Goal: Information Seeking & Learning: Learn about a topic

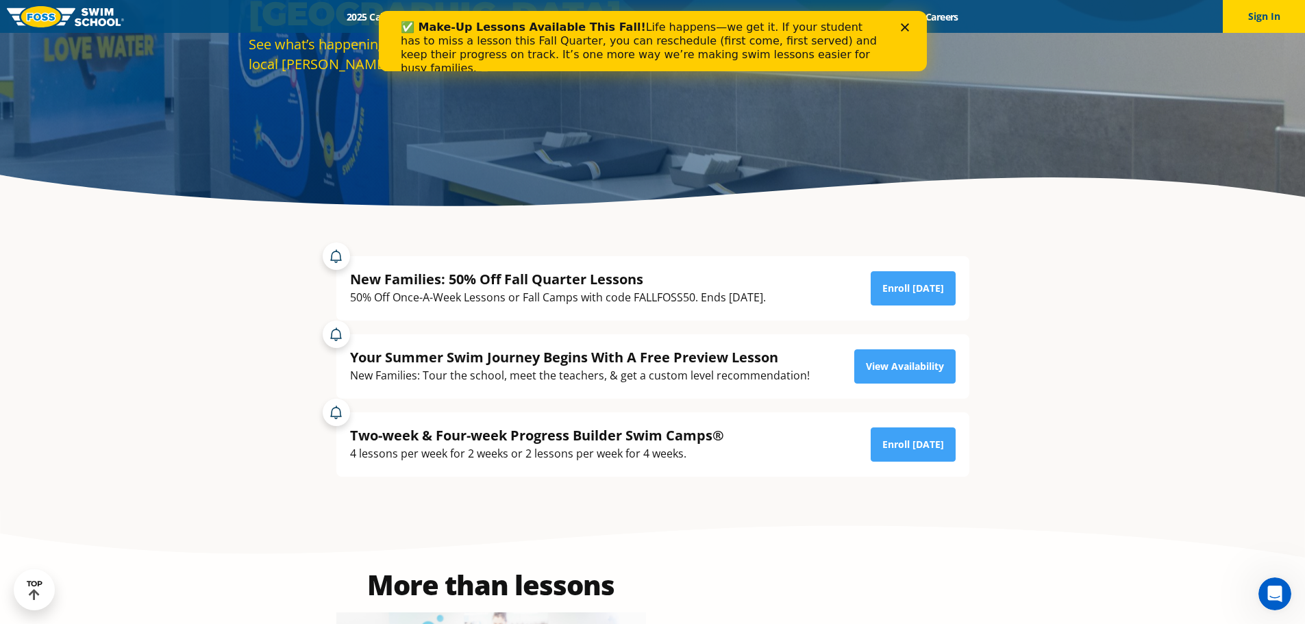
scroll to position [137, 0]
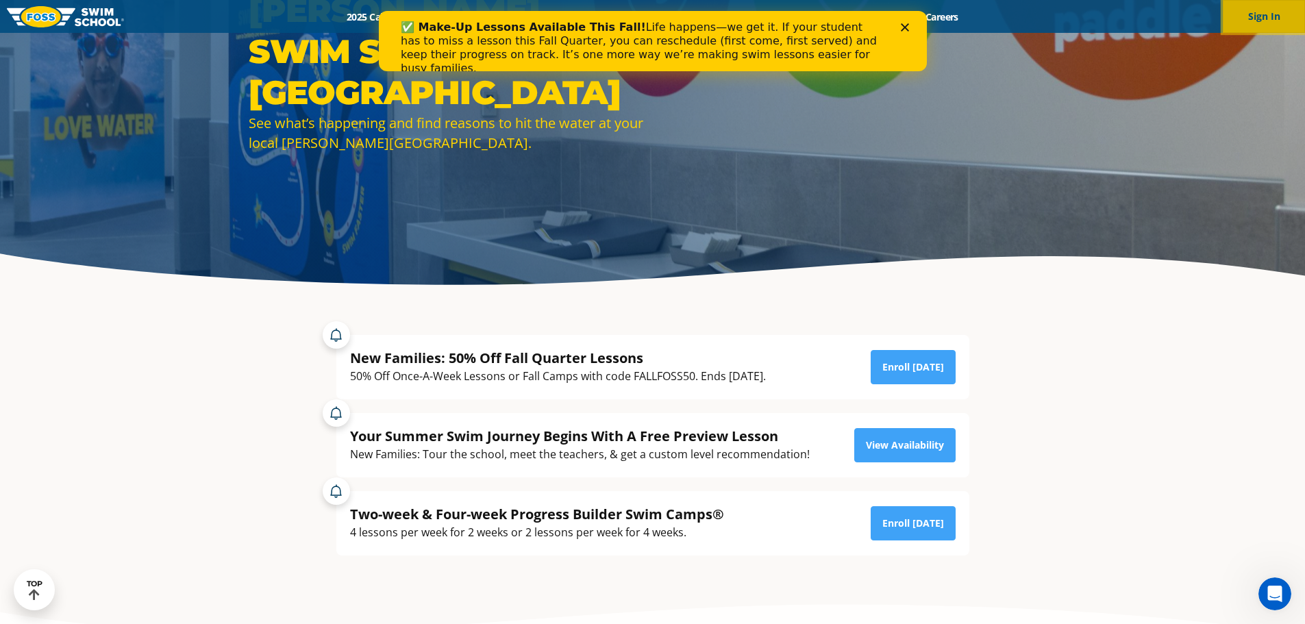
click at [644, 8] on button "Sign In" at bounding box center [1263, 16] width 82 height 33
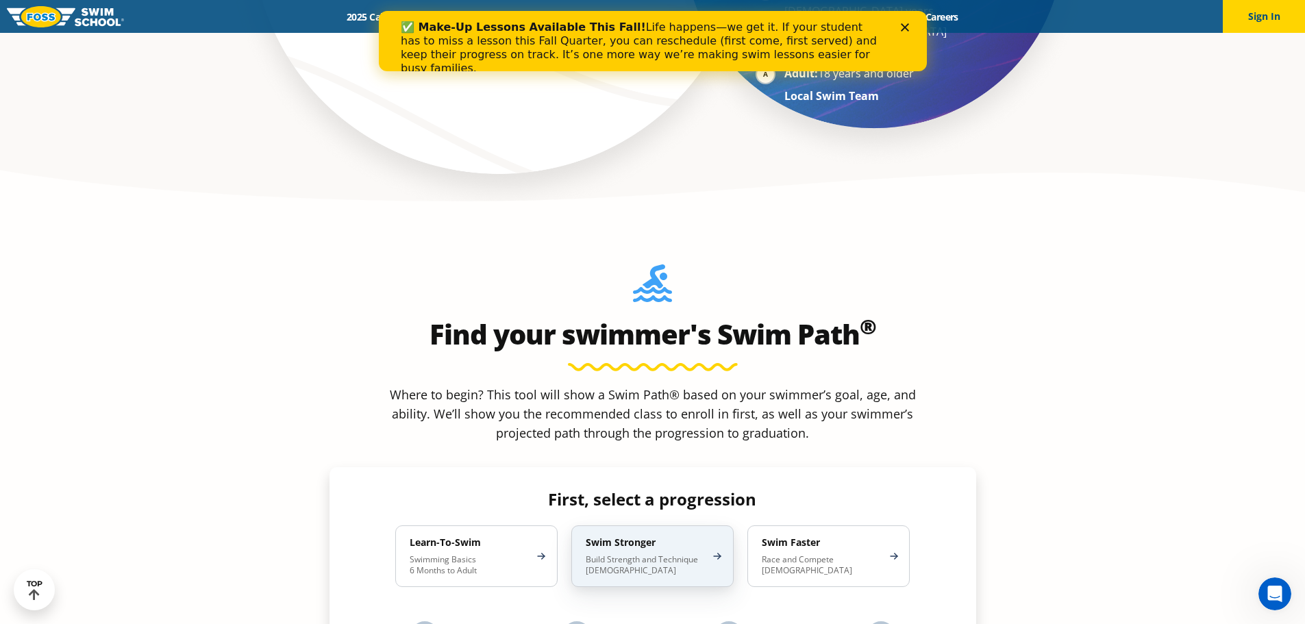
click at [703, 554] on p "Build Strength and Technique 5-13 Years Old" at bounding box center [646, 565] width 120 height 22
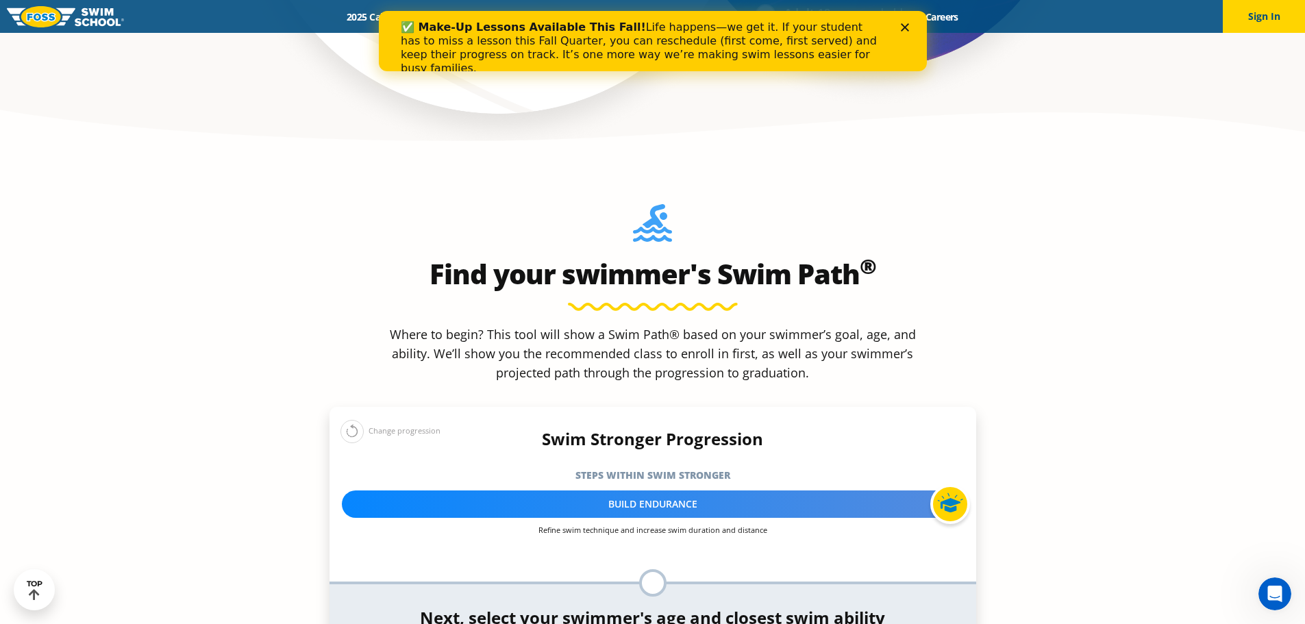
scroll to position [1301, 0]
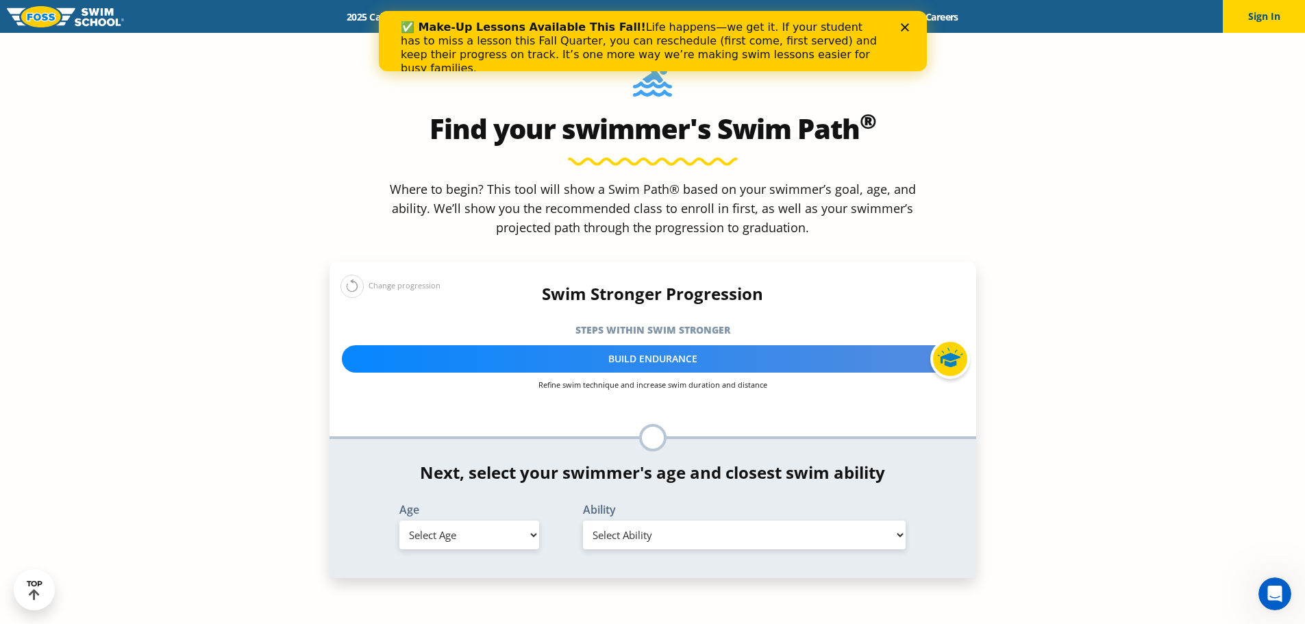
click at [475, 520] on select "Select Age 6 months - 1 year 1 year 2 years 3 years 4 years 5 years 6 years 7 y…" at bounding box center [469, 534] width 140 height 29
select select "7-years"
click at [399, 520] on select "Select Age 6 months - 1 year 1 year 2 years 3 years 4 years 5 years 6 years 7 y…" at bounding box center [469, 534] width 140 height 29
click at [629, 520] on select "Select Ability First in-water experience When in the water, reliant on a life j…" at bounding box center [744, 534] width 323 height 29
click at [583, 520] on select "Select Ability First in-water experience When in the water, reliant on a life j…" at bounding box center [744, 534] width 323 height 29
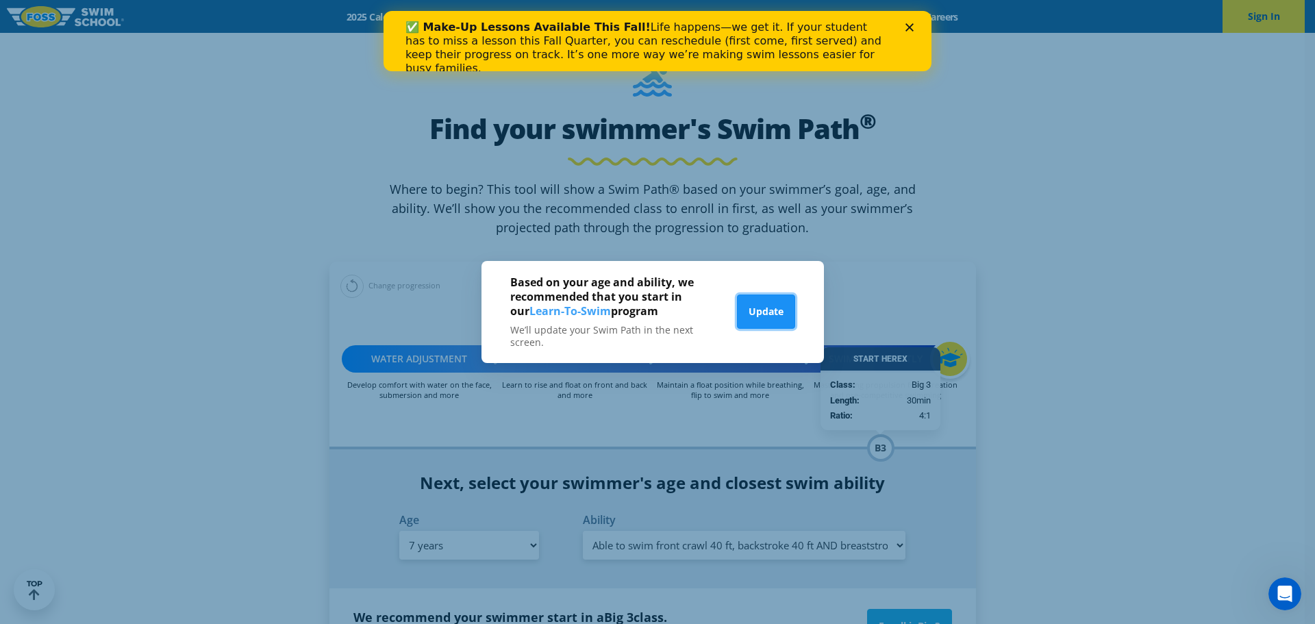
click at [764, 315] on button "Update" at bounding box center [766, 311] width 58 height 34
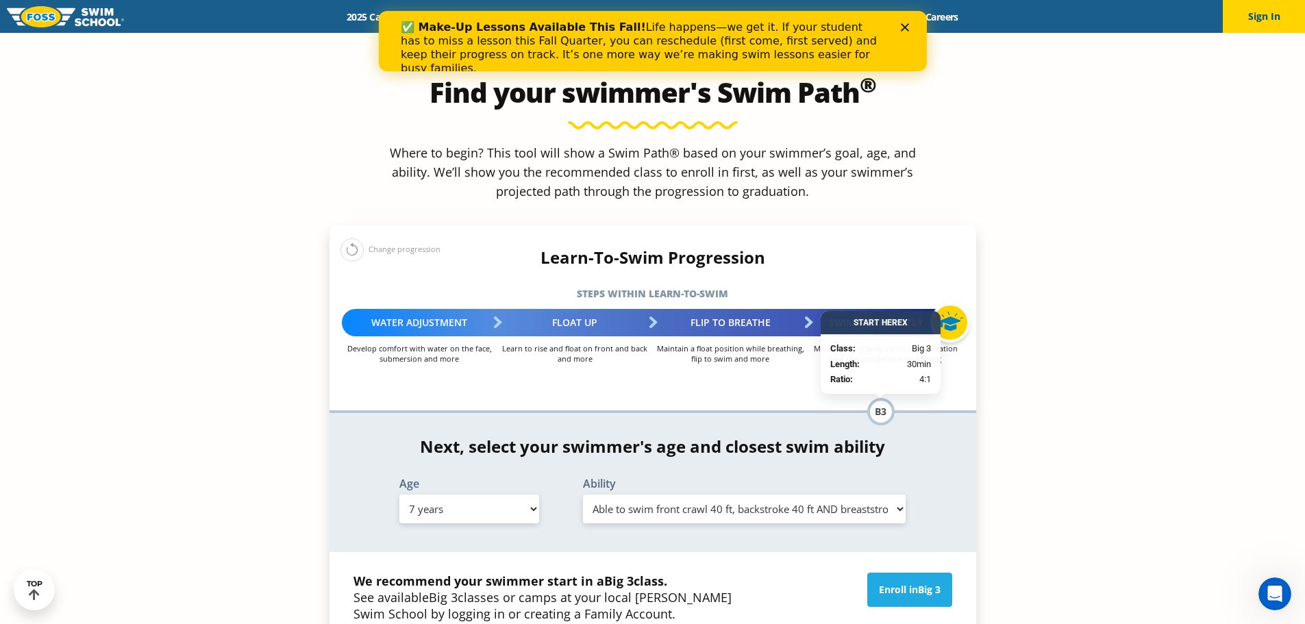
scroll to position [1370, 0]
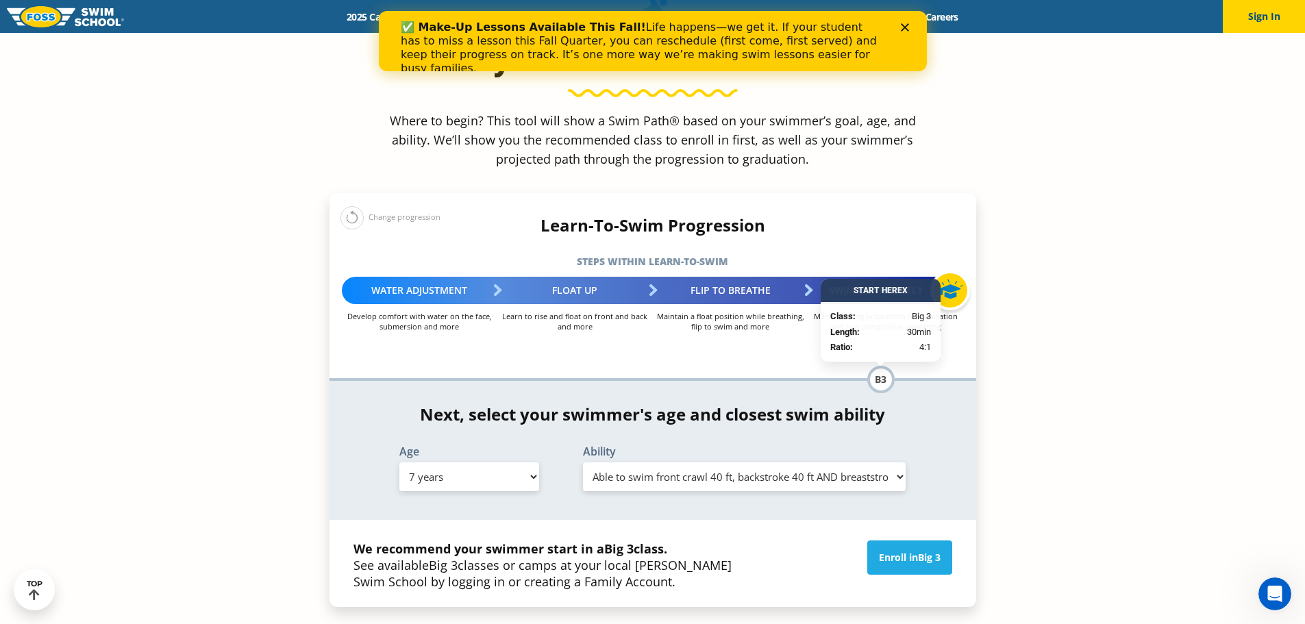
click at [653, 462] on select "Select Ability First in-water experience When in the water, reliant on a life j…" at bounding box center [744, 476] width 323 height 29
select select "7-years-able-to-swim-each-stroke---front-crawl-and-backstroke-60-ft-and-breasts…"
click at [583, 462] on select "Select Ability First in-water experience When in the water, reliant on a life j…" at bounding box center [744, 476] width 323 height 29
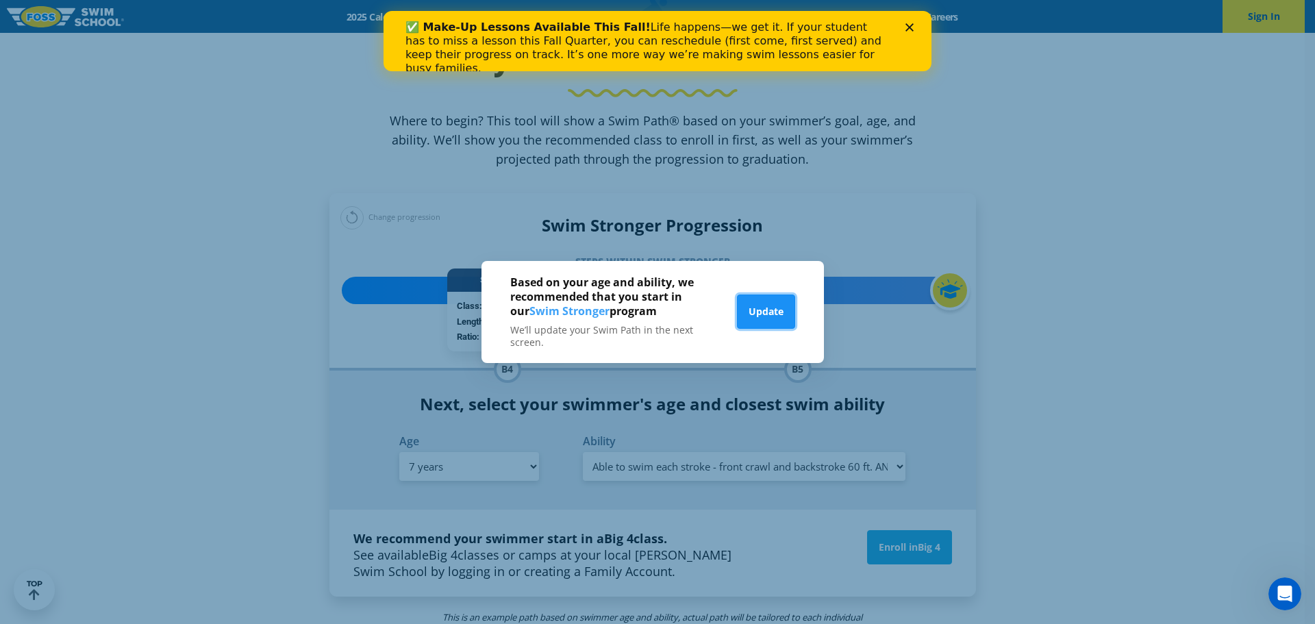
click at [767, 298] on button "Update" at bounding box center [766, 311] width 58 height 34
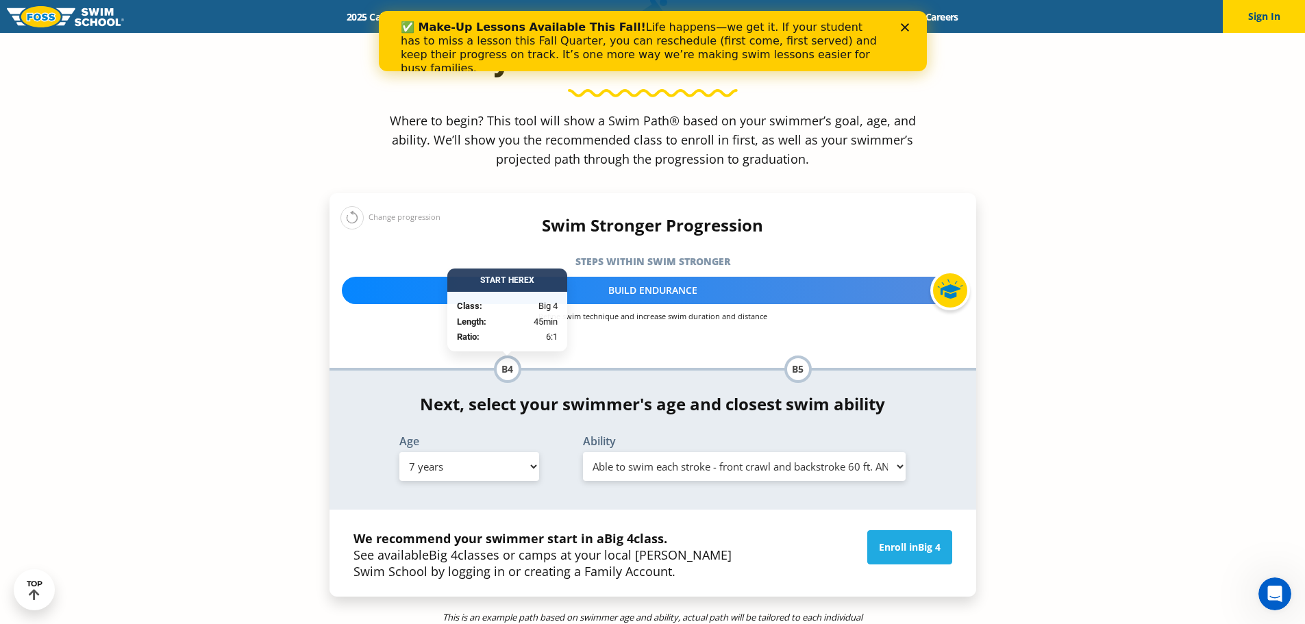
click at [749, 452] on select "Select Ability First in-water experience When in the water, reliant on a life j…" at bounding box center [744, 466] width 323 height 29
click at [583, 452] on select "Select Ability First in-water experience When in the water, reliant on a life j…" at bounding box center [744, 466] width 323 height 29
